Goal: Information Seeking & Learning: Compare options

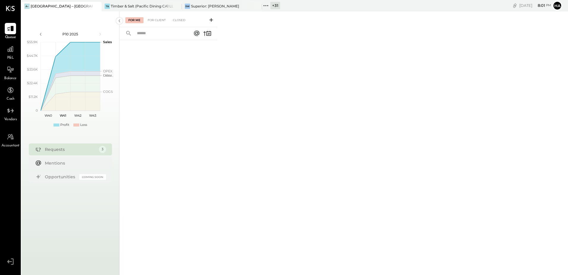
click at [279, 5] on div "+ 31" at bounding box center [276, 5] width 10 height 7
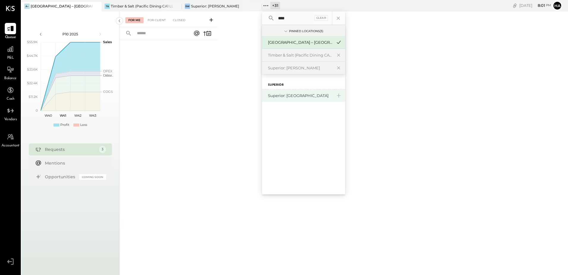
type input "****"
click at [288, 97] on div "Superior: [GEOGRAPHIC_DATA]" at bounding box center [300, 96] width 64 height 6
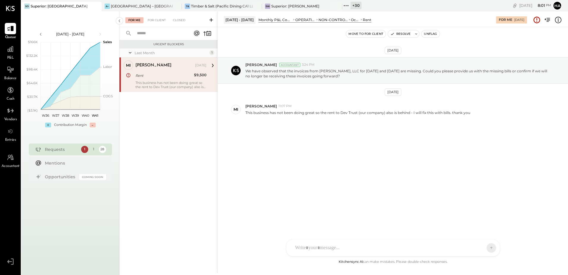
click at [62, 149] on div "Requests" at bounding box center [61, 149] width 33 height 6
click at [177, 76] on div "Rent" at bounding box center [164, 76] width 57 height 6
click at [70, 149] on div "Requests" at bounding box center [61, 149] width 33 height 6
click at [164, 20] on div "For Client" at bounding box center [157, 20] width 24 height 6
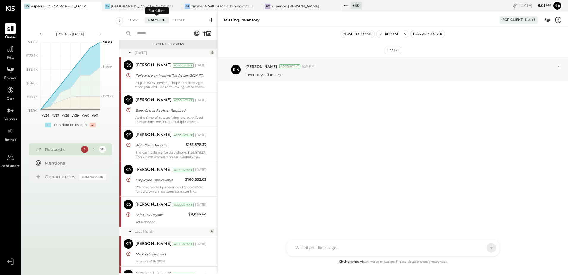
click at [139, 18] on div "For Me" at bounding box center [134, 20] width 18 height 6
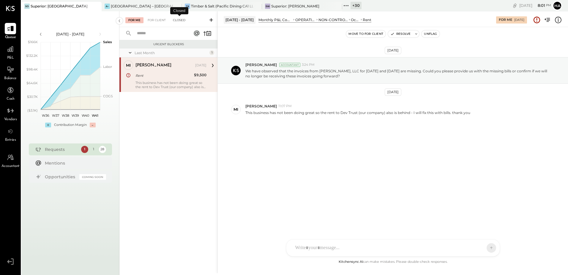
click at [178, 19] on div "Closed" at bounding box center [179, 20] width 18 height 6
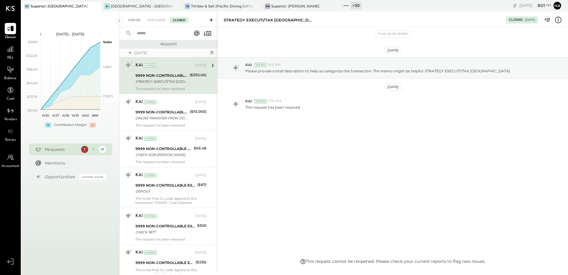
click at [136, 20] on div "For Me" at bounding box center [134, 20] width 18 height 6
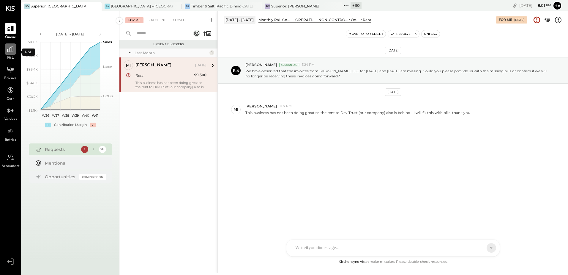
click at [12, 48] on icon at bounding box center [10, 49] width 6 height 6
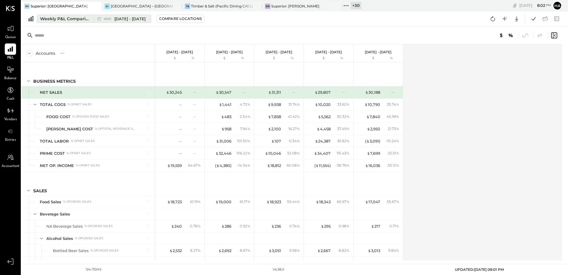
click at [60, 20] on div "Weekly P&L Comparison" at bounding box center [65, 19] width 50 height 6
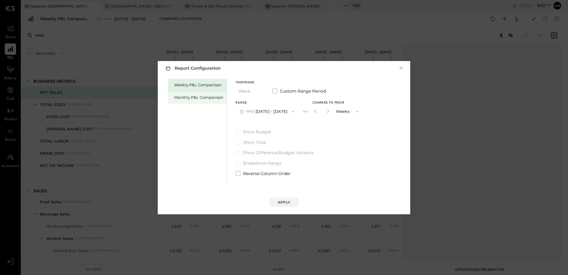
click at [194, 98] on div "Monthly P&L Comparison" at bounding box center [198, 98] width 49 height 6
click at [277, 111] on button "M10 [DATE] - [DATE]" at bounding box center [267, 111] width 62 height 11
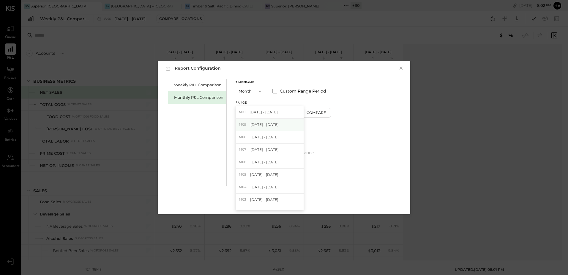
click at [272, 128] on div "M09 [DATE] - [DATE]" at bounding box center [270, 125] width 68 height 12
click at [289, 204] on div "Apply" at bounding box center [284, 202] width 12 height 5
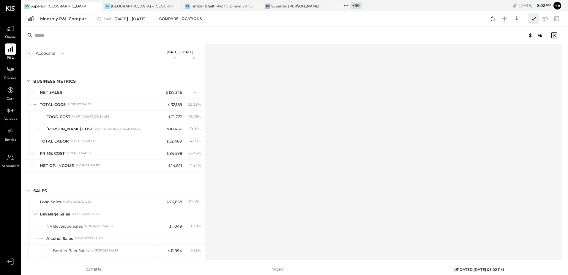
click at [534, 20] on icon at bounding box center [534, 18] width 4 height 3
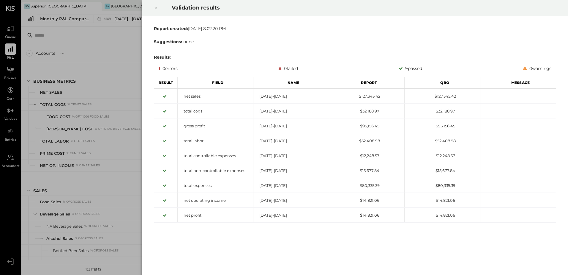
click at [157, 7] on icon at bounding box center [156, 7] width 4 height 7
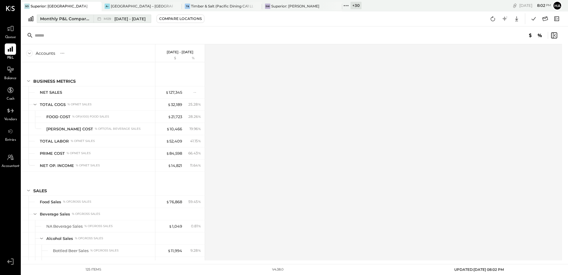
click at [60, 19] on div "Monthly P&L Comparison" at bounding box center [65, 19] width 50 height 6
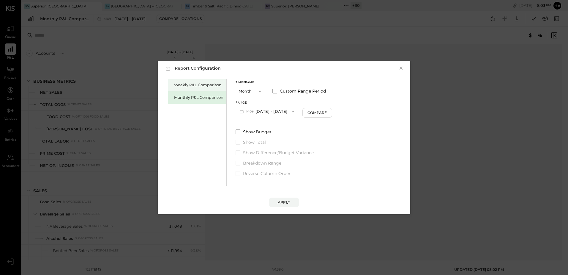
click at [202, 85] on div "Weekly P&L Comparison" at bounding box center [198, 85] width 49 height 6
click at [278, 112] on button "W41 [DATE] - [DATE]" at bounding box center [267, 111] width 62 height 11
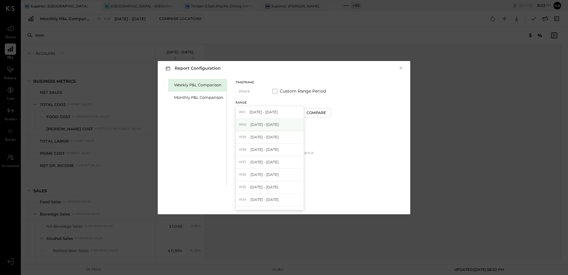
click at [279, 125] on span "[DATE] - [DATE]" at bounding box center [265, 124] width 28 height 5
click at [317, 112] on div "Compare" at bounding box center [317, 112] width 19 height 5
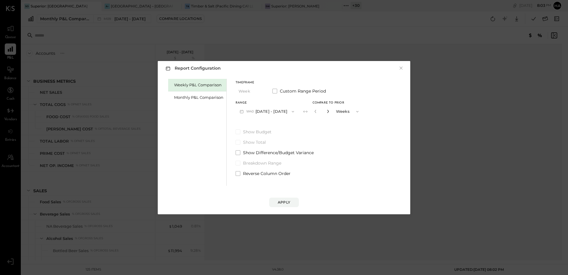
click at [330, 112] on icon "button" at bounding box center [328, 111] width 4 height 4
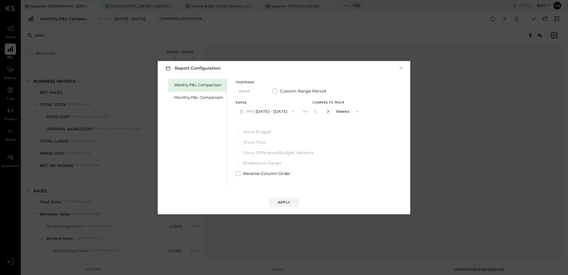
click at [330, 112] on icon "button" at bounding box center [328, 111] width 4 height 4
type input "*"
click at [286, 202] on div "Apply" at bounding box center [284, 202] width 12 height 5
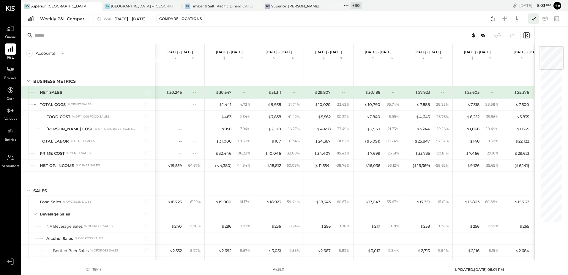
click at [535, 18] on icon at bounding box center [534, 19] width 8 height 8
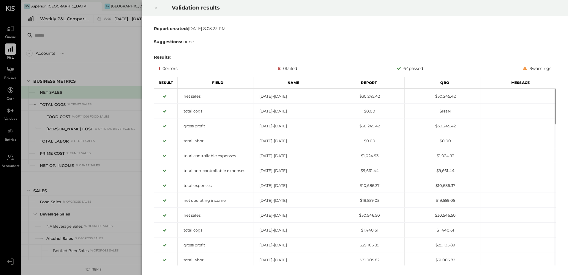
click at [156, 7] on icon at bounding box center [156, 7] width 4 height 7
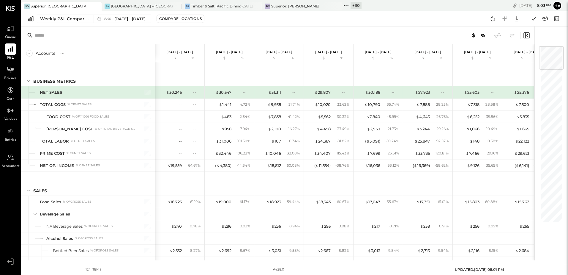
click at [55, 20] on div "Validation results Report created: [DATE] 8:03:23 PM Suggestions: none Results:…" at bounding box center [284, 137] width 568 height 275
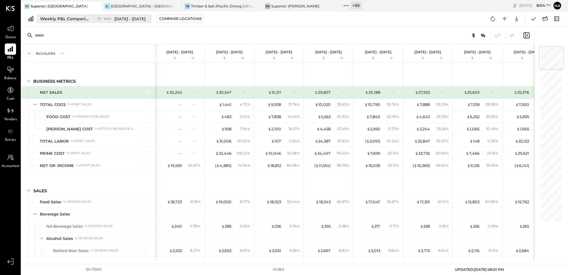
click at [67, 20] on div "Weekly P&L Comparison" at bounding box center [65, 19] width 50 height 6
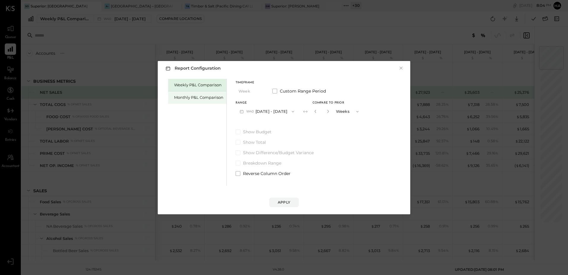
click at [183, 95] on div "Monthly P&L Comparison" at bounding box center [198, 98] width 49 height 6
click at [307, 113] on div "Compare" at bounding box center [316, 112] width 19 height 5
click at [189, 86] on div "Weekly P&L Comparison" at bounding box center [198, 85] width 49 height 6
click at [271, 113] on button "W41 [DATE] - [DATE]" at bounding box center [267, 111] width 62 height 11
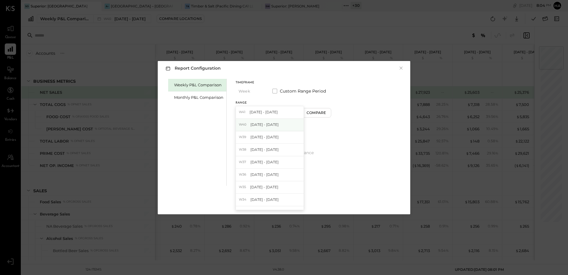
click at [264, 125] on span "[DATE] - [DATE]" at bounding box center [265, 124] width 28 height 5
click at [289, 201] on div "Apply" at bounding box center [284, 202] width 12 height 5
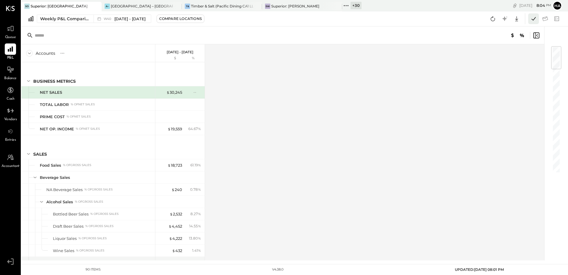
click at [533, 18] on icon at bounding box center [534, 19] width 8 height 8
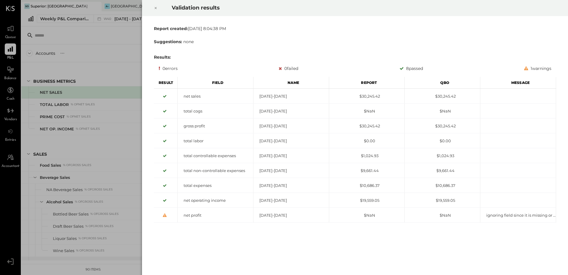
click at [155, 6] on icon at bounding box center [156, 7] width 4 height 7
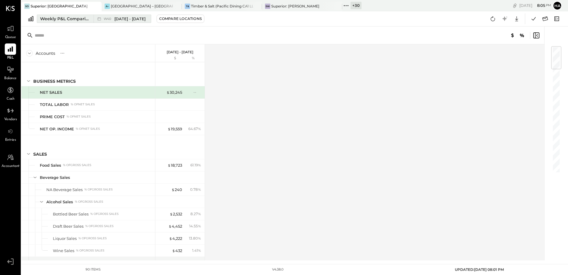
click at [75, 18] on div "Weekly P&L Comparison" at bounding box center [65, 19] width 50 height 6
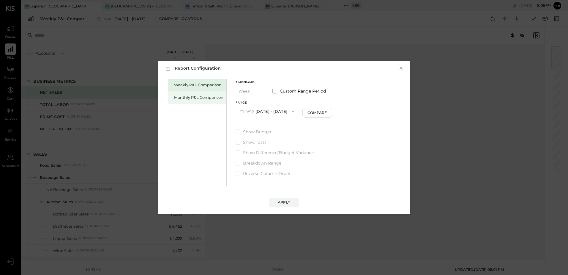
click at [189, 101] on div "Monthly P&L Comparison" at bounding box center [197, 97] width 58 height 12
click at [275, 113] on button "M10 [DATE] - [DATE]" at bounding box center [267, 111] width 62 height 11
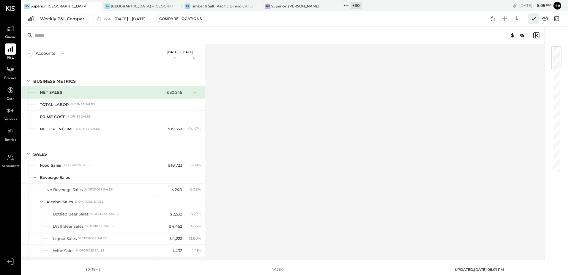
click at [534, 16] on icon at bounding box center [534, 19] width 8 height 8
click at [178, 5] on icon at bounding box center [176, 6] width 7 height 7
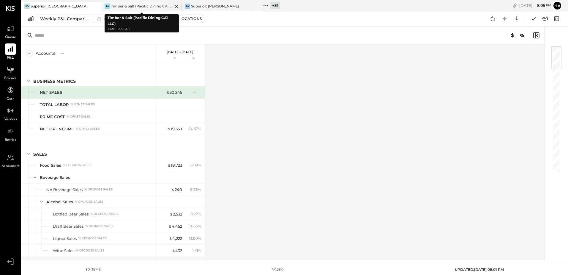
click at [176, 5] on icon at bounding box center [176, 6] width 7 height 7
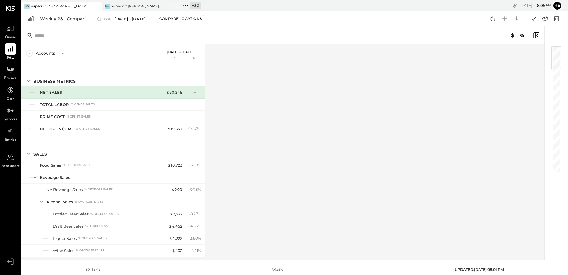
click at [176, 5] on icon at bounding box center [176, 6] width 7 height 7
click at [537, 19] on icon at bounding box center [534, 19] width 8 height 8
